Goal: Transaction & Acquisition: Purchase product/service

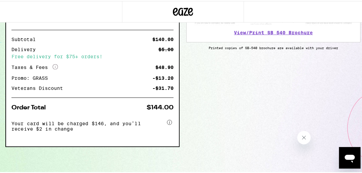
scroll to position [289, 0]
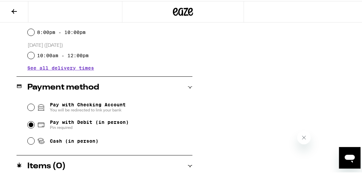
scroll to position [248, 0]
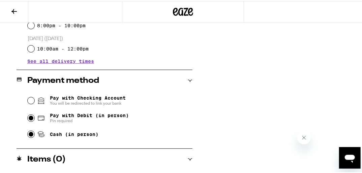
click at [30, 134] on input "Cash (in person)" at bounding box center [31, 133] width 7 height 7
radio input "true"
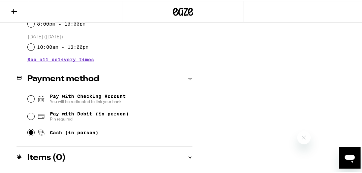
click at [13, 9] on icon at bounding box center [13, 10] width 5 height 5
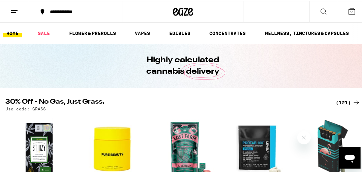
click at [347, 12] on icon at bounding box center [351, 10] width 8 height 8
